Goal: Transaction & Acquisition: Book appointment/travel/reservation

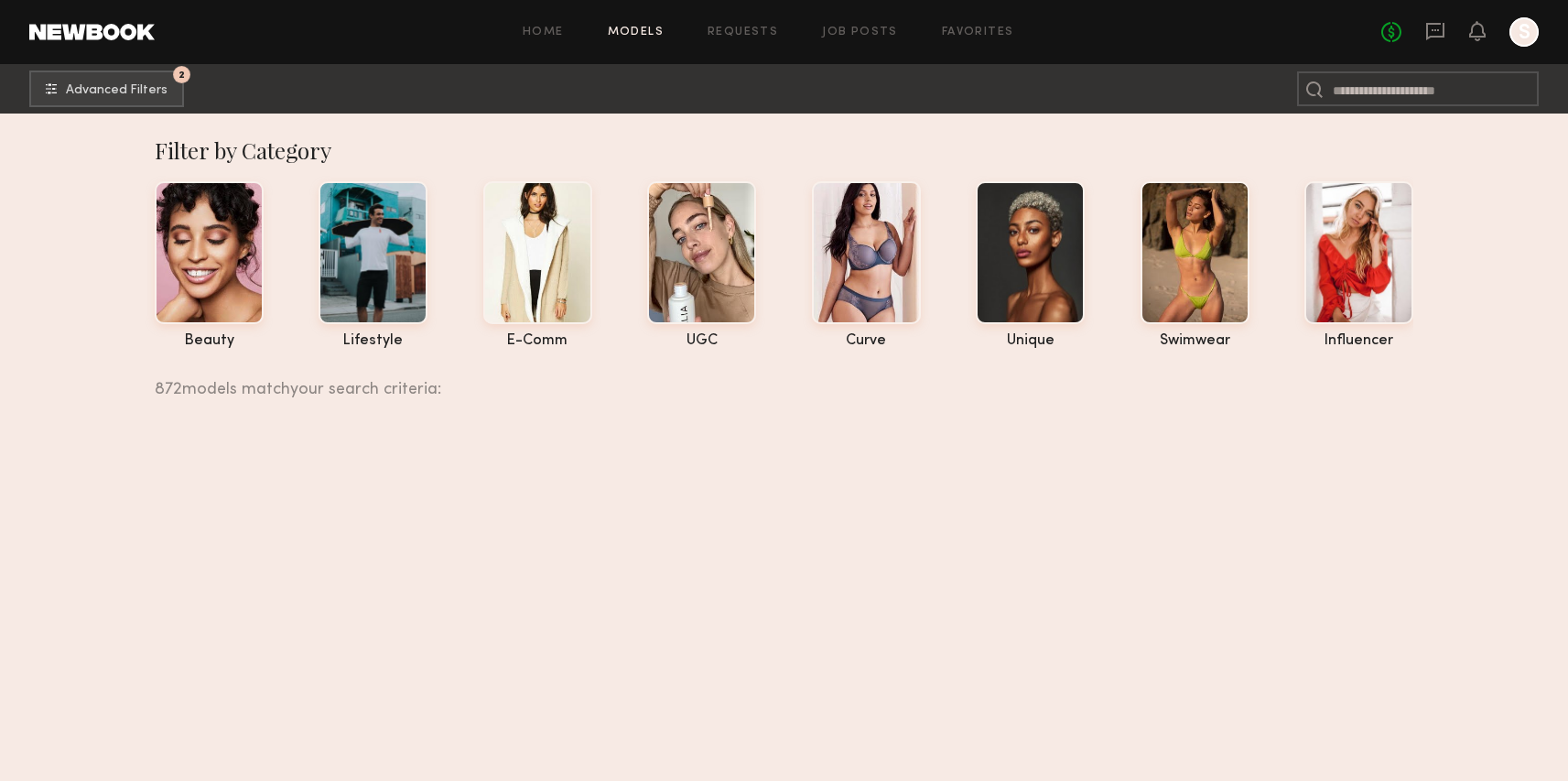
scroll to position [38440, 0]
